Goal: Information Seeking & Learning: Learn about a topic

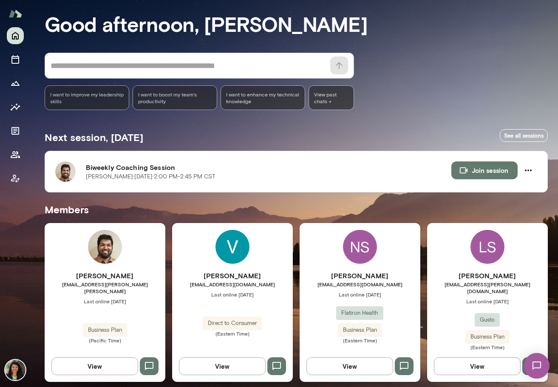
scroll to position [193, 0]
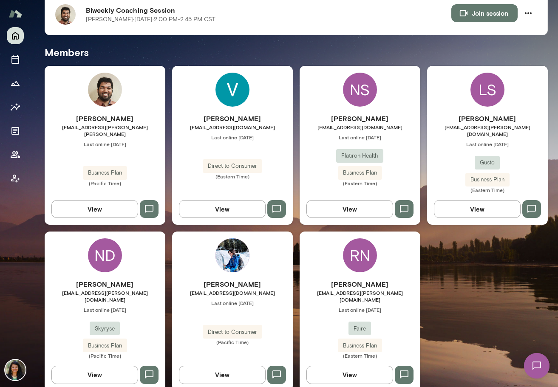
click at [357, 202] on button "View" at bounding box center [350, 209] width 87 height 18
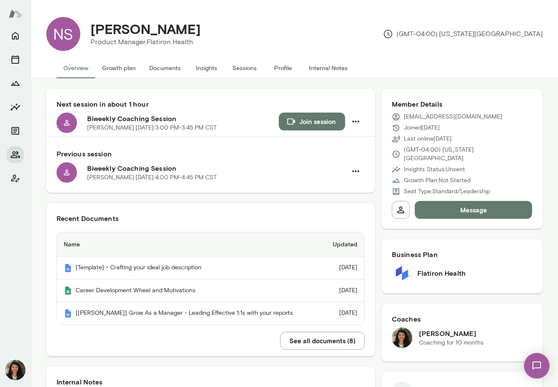
click at [308, 341] on button "See all documents ( 8 )" at bounding box center [322, 341] width 85 height 18
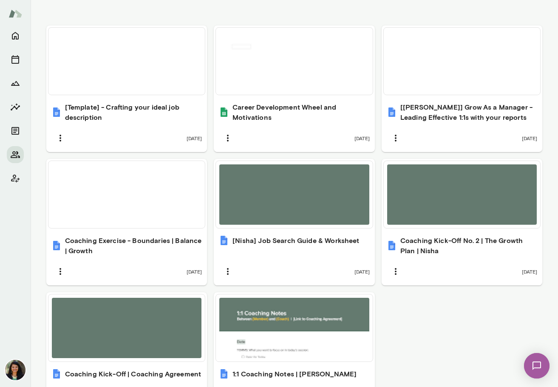
scroll to position [365, 0]
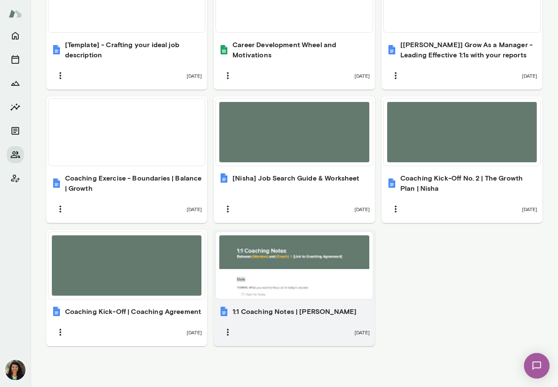
click at [302, 325] on div "[DATE]" at bounding box center [294, 333] width 151 height 18
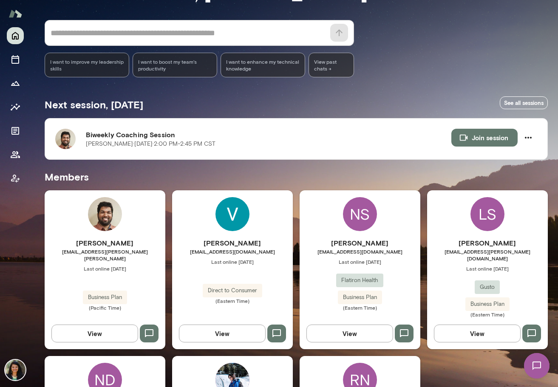
scroll to position [70, 0]
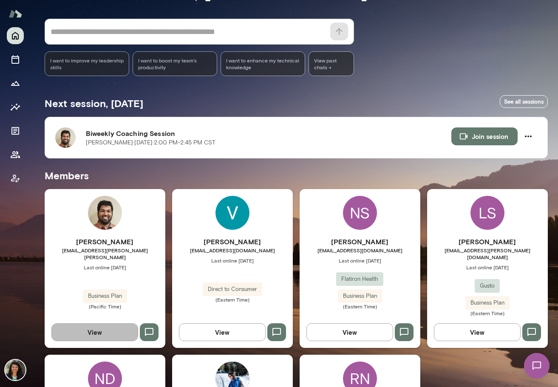
click at [113, 325] on button "View" at bounding box center [94, 333] width 87 height 18
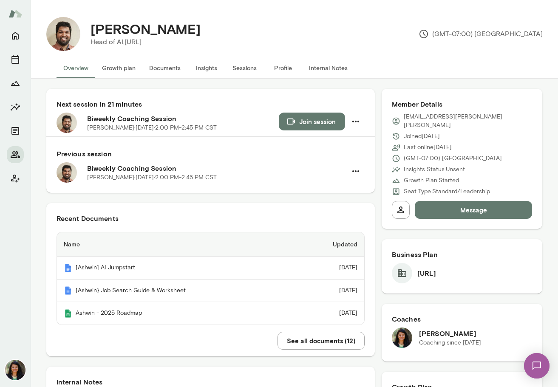
click at [345, 338] on button "See all documents ( 12 )" at bounding box center [321, 341] width 87 height 18
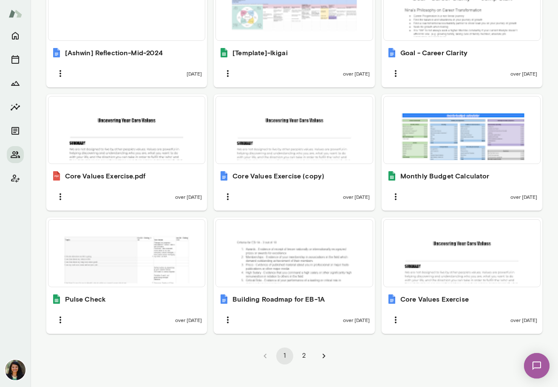
scroll to position [492, 0]
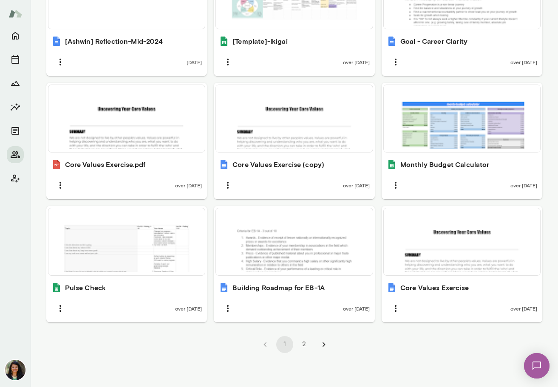
click at [304, 344] on button "2" at bounding box center [304, 344] width 17 height 17
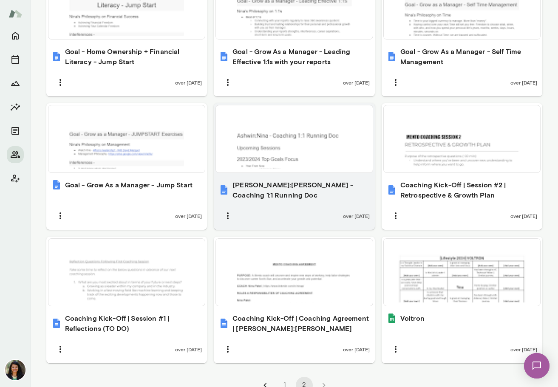
click at [302, 162] on div at bounding box center [294, 139] width 150 height 60
click at [281, 186] on h6 "Ashwin:Nina - Coaching 1:1 Running Doc" at bounding box center [301, 190] width 137 height 20
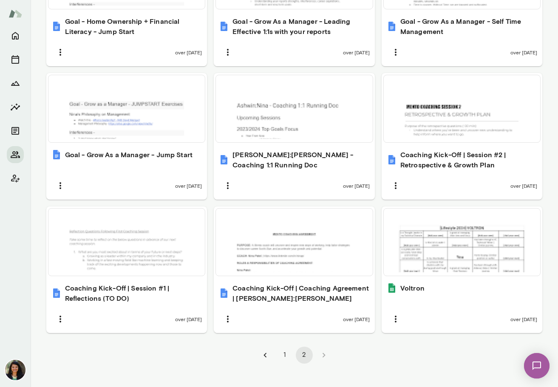
scroll to position [533, 0]
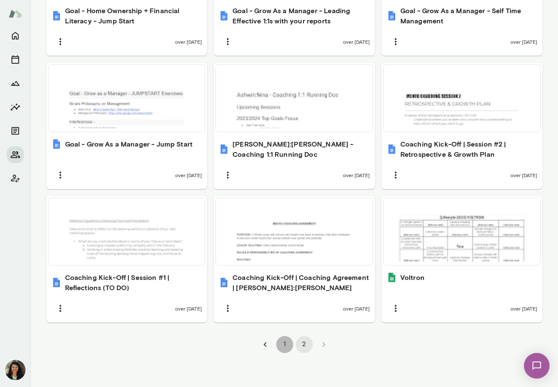
click at [286, 345] on button "1" at bounding box center [284, 344] width 17 height 17
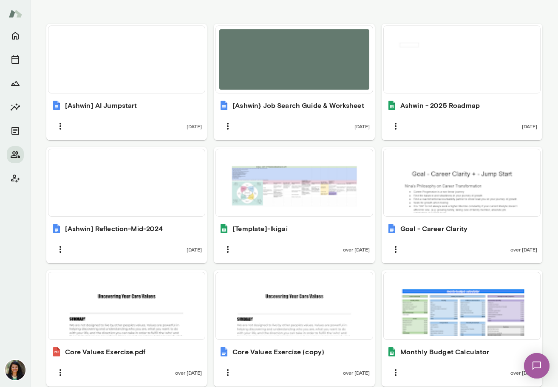
scroll to position [296, 0]
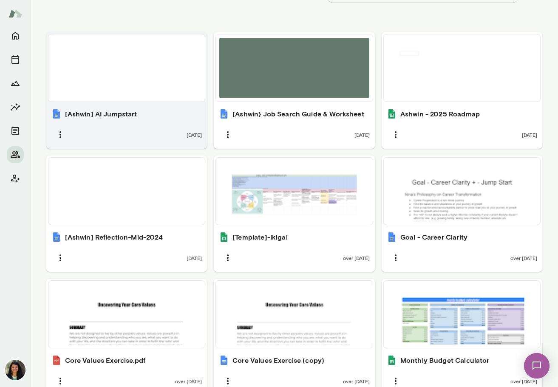
click at [164, 140] on div "1 day ago" at bounding box center [126, 135] width 151 height 18
